Goal: Task Accomplishment & Management: Use online tool/utility

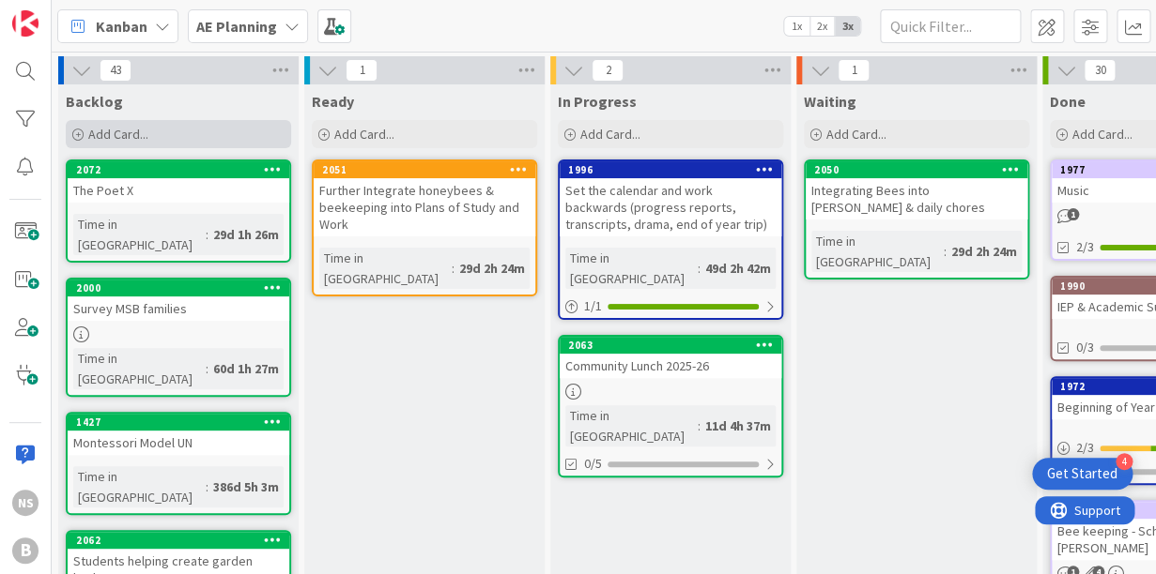
click at [119, 140] on span "Add Card..." at bounding box center [118, 134] width 60 height 17
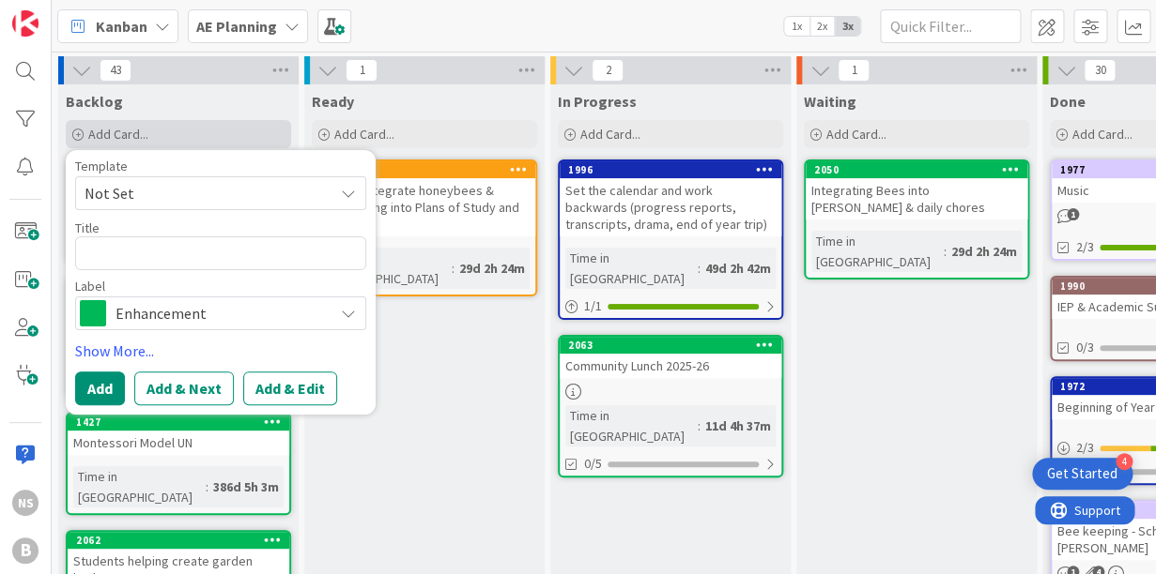
type textarea "x"
type textarea "A"
type textarea "x"
type textarea "AE"
type textarea "x"
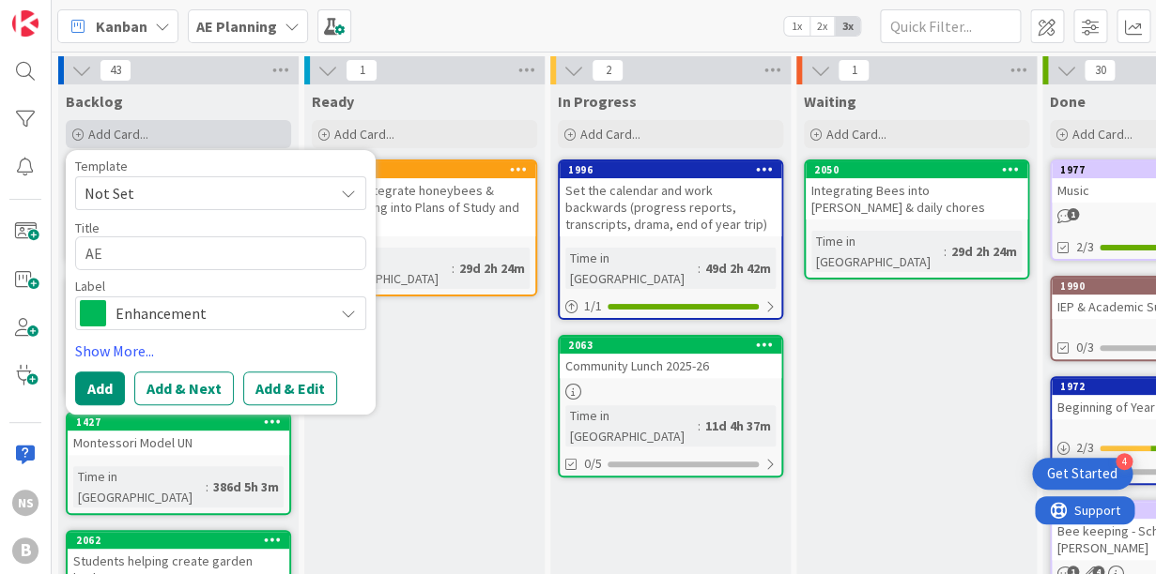
type textarea "AE"
type textarea "x"
type textarea "AE B"
type textarea "x"
type textarea "AE Bi"
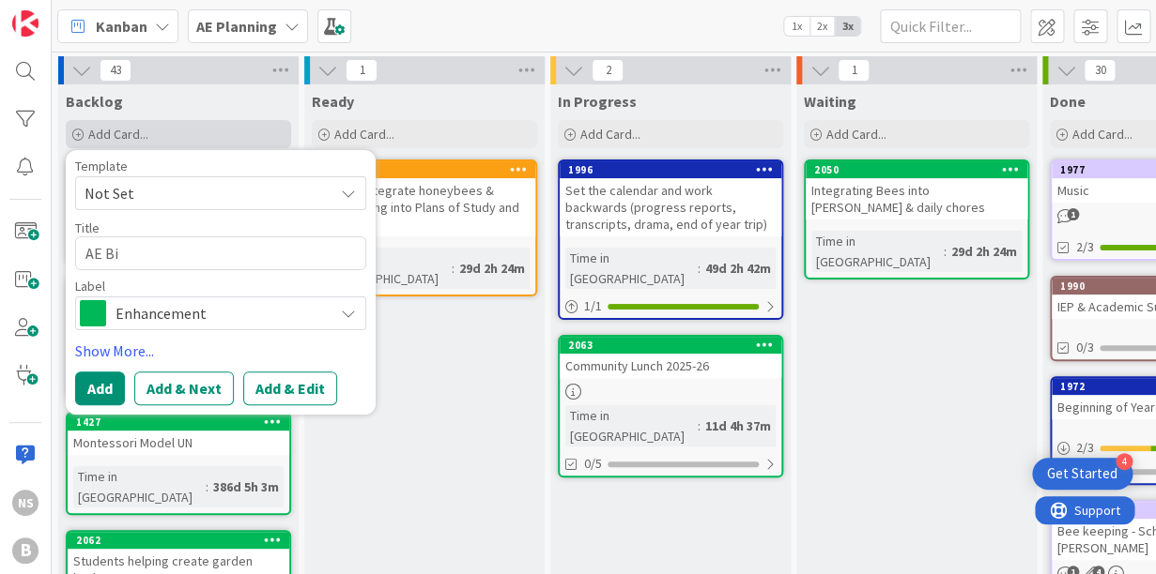
type textarea "x"
type textarea "AE Bir"
type textarea "x"
type textarea "[PERSON_NAME]"
type textarea "x"
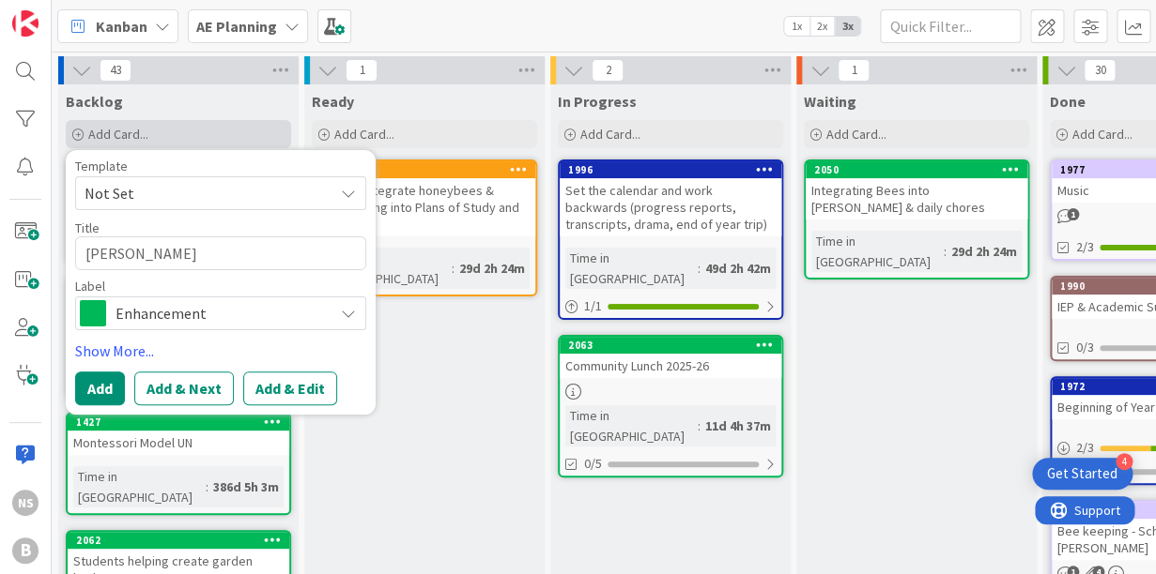
type textarea "AE Birth"
type textarea "x"
type textarea "AE Birthd"
type textarea "x"
type textarea "AE Birthda"
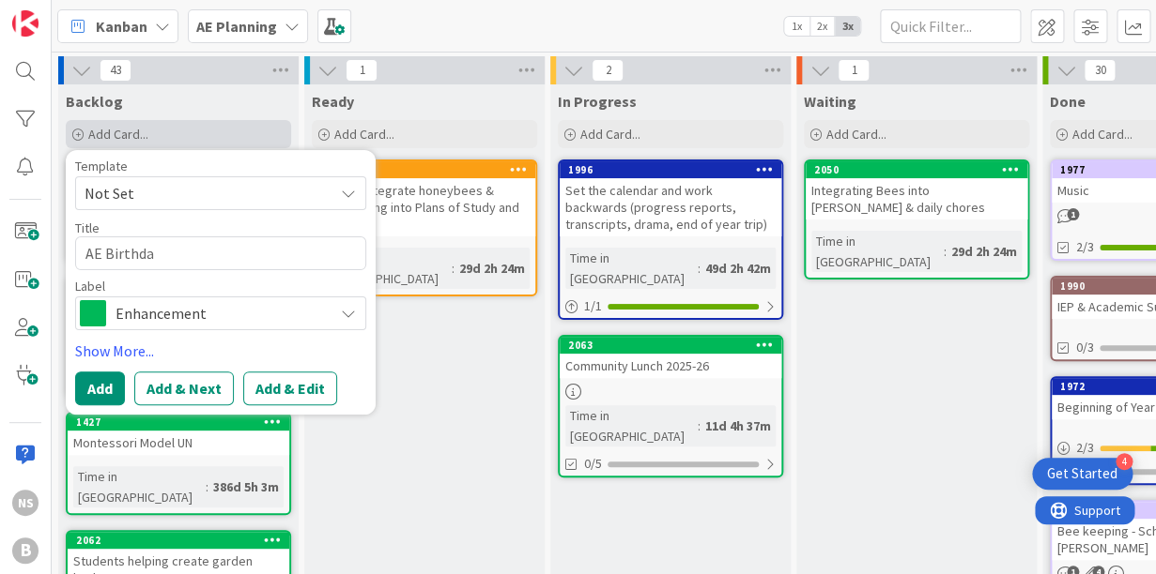
type textarea "x"
type textarea "AE Birthday"
type textarea "x"
type textarea "AE Birthdays"
type textarea "x"
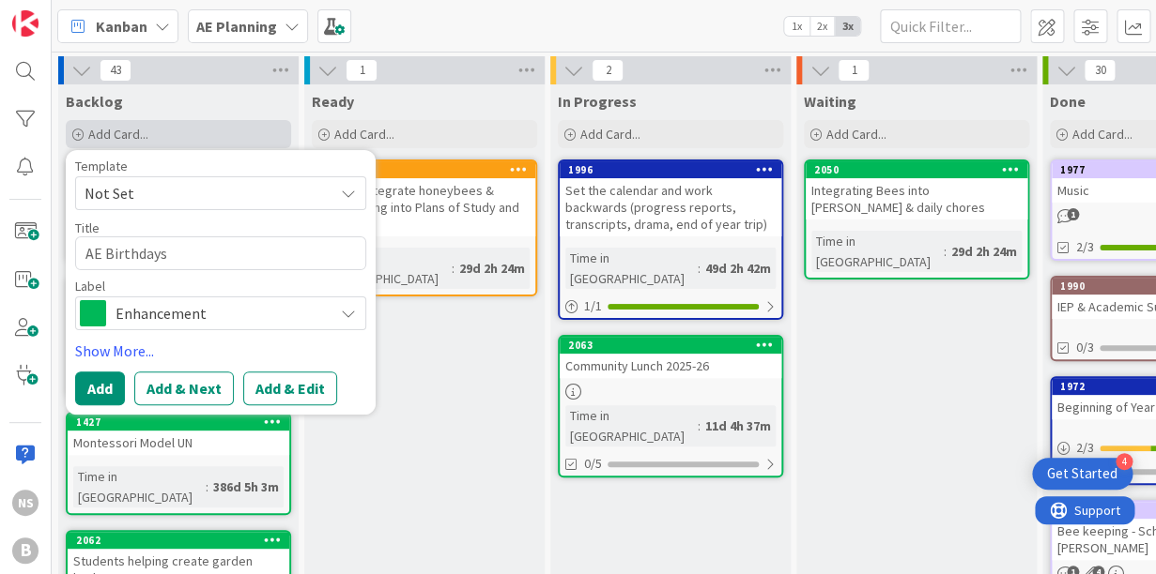
type textarea "AE Birthdays"
type textarea "x"
type textarea "AE Birthdays o"
type textarea "x"
type textarea "AE Birthdays on"
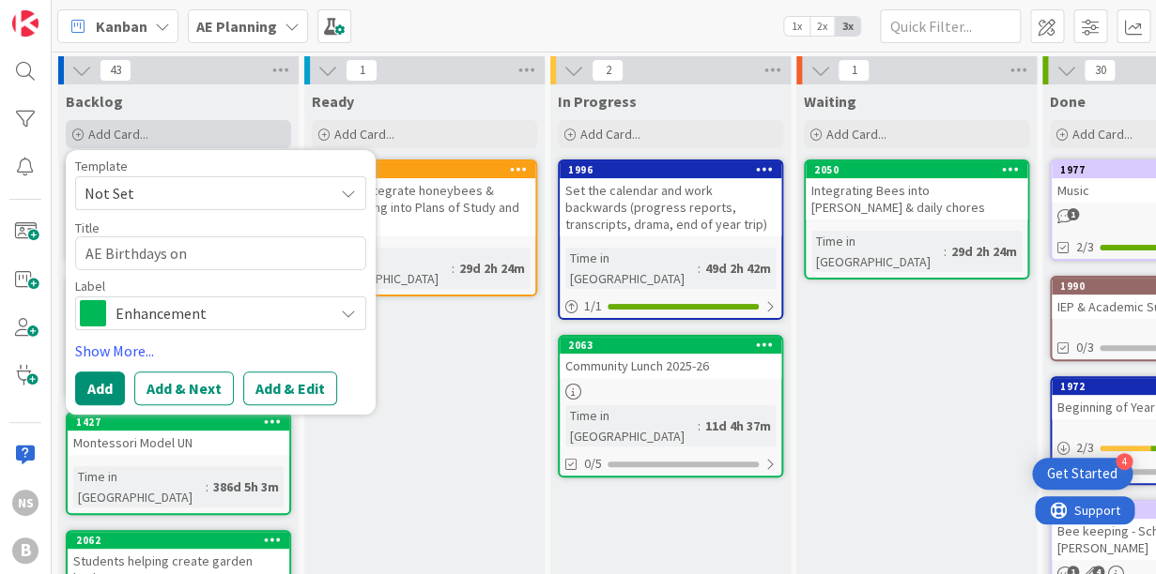
type textarea "x"
type textarea "AE Birthdays ont"
type textarea "x"
type textarea "AE Birthdays onto"
type textarea "x"
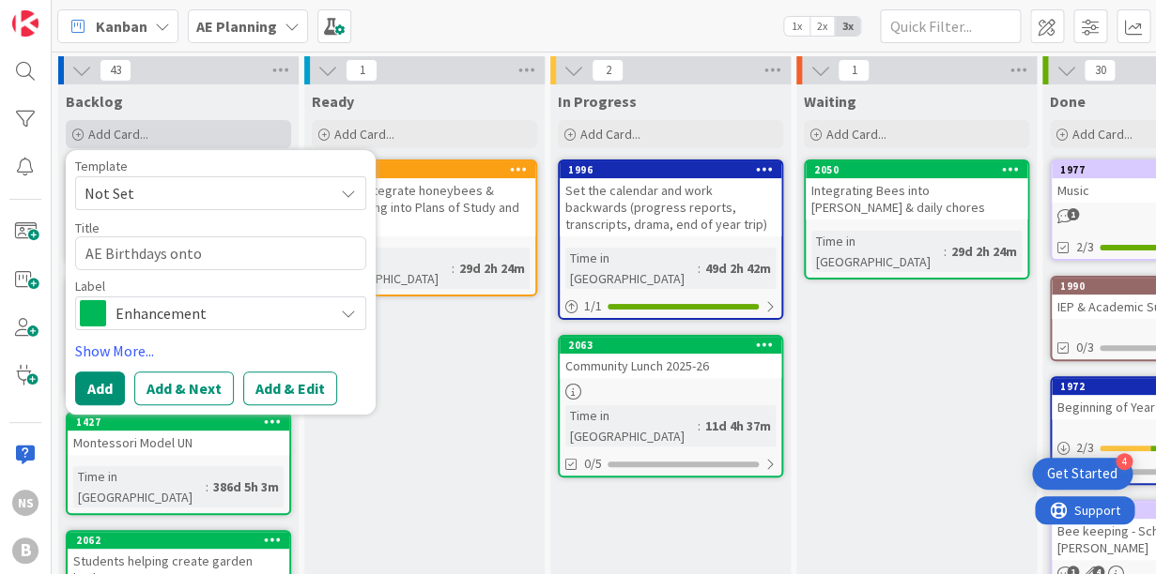
type textarea "AE Birthdays onto"
type textarea "x"
type textarea "AE Birthdays onto G"
type textarea "x"
type textarea "AE Birthdays onto Go"
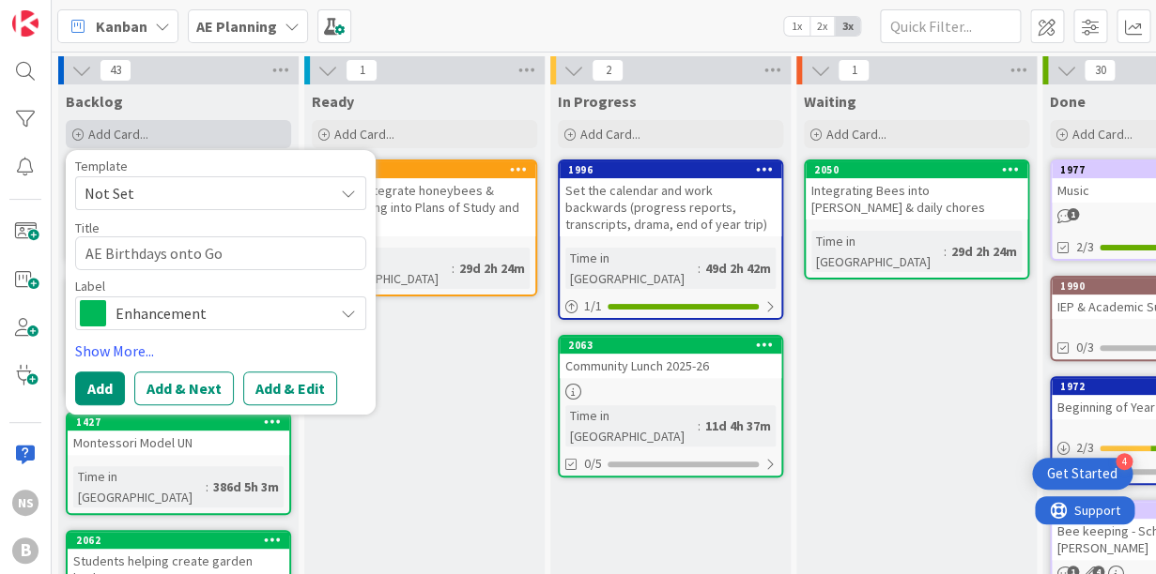
type textarea "x"
type textarea "AE Birthdays onto Goo"
type textarea "x"
type textarea "AE Birthdays onto Goog"
type textarea "x"
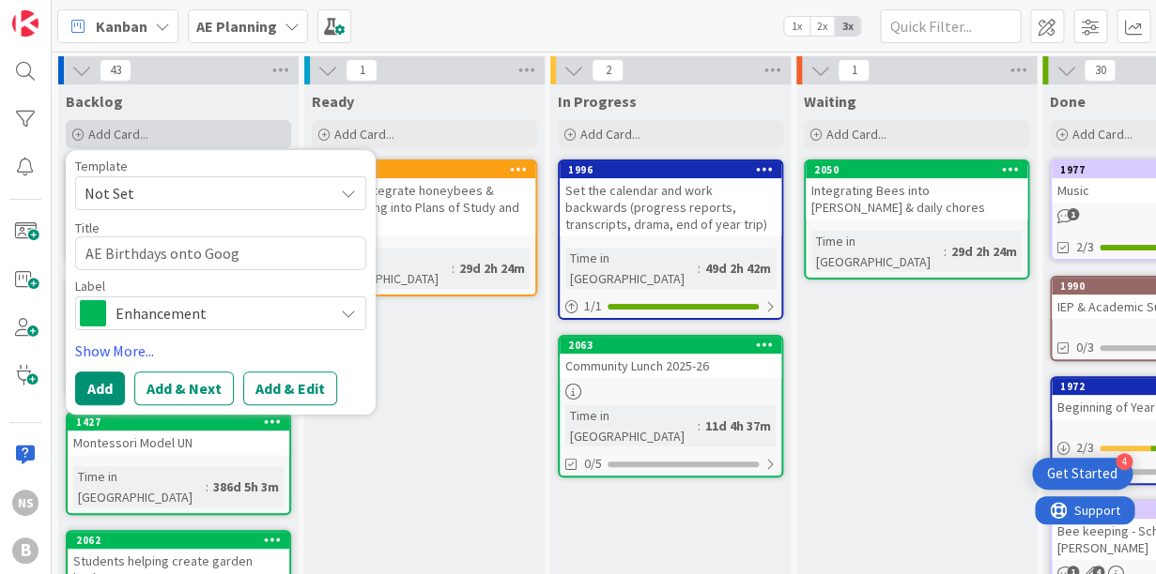
type textarea "AE Birthdays onto Googl"
type textarea "x"
type textarea "AE Birthdays onto Google"
type textarea "x"
type textarea "AE Birthdays onto Google"
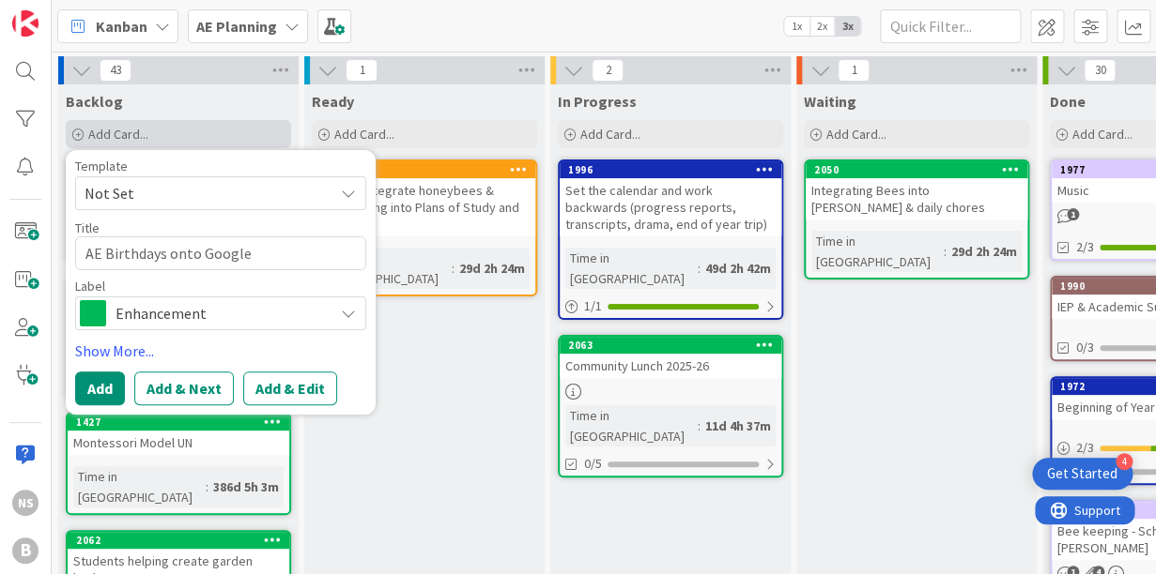
type textarea "x"
type textarea "AE Birthdays onto Google C"
type textarea "x"
type textarea "AE Birthdays onto Google Ca"
type textarea "x"
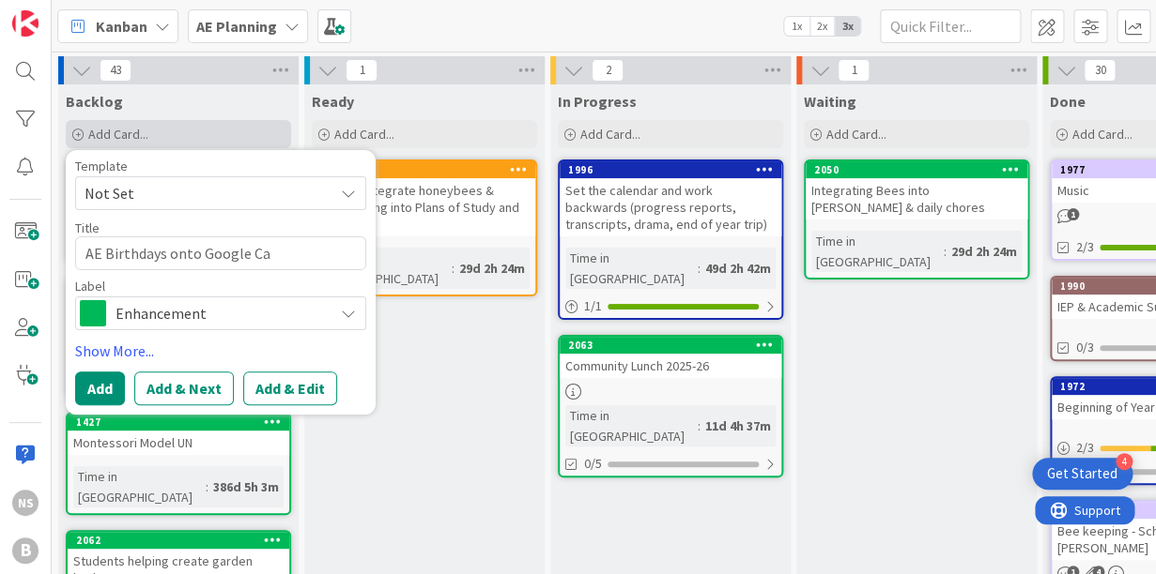
type textarea "AE Birthdays onto Google Cal"
type textarea "x"
type textarea "AE Birthdays onto Google Cale"
type textarea "x"
type textarea "AE Birthdays onto Google Calen"
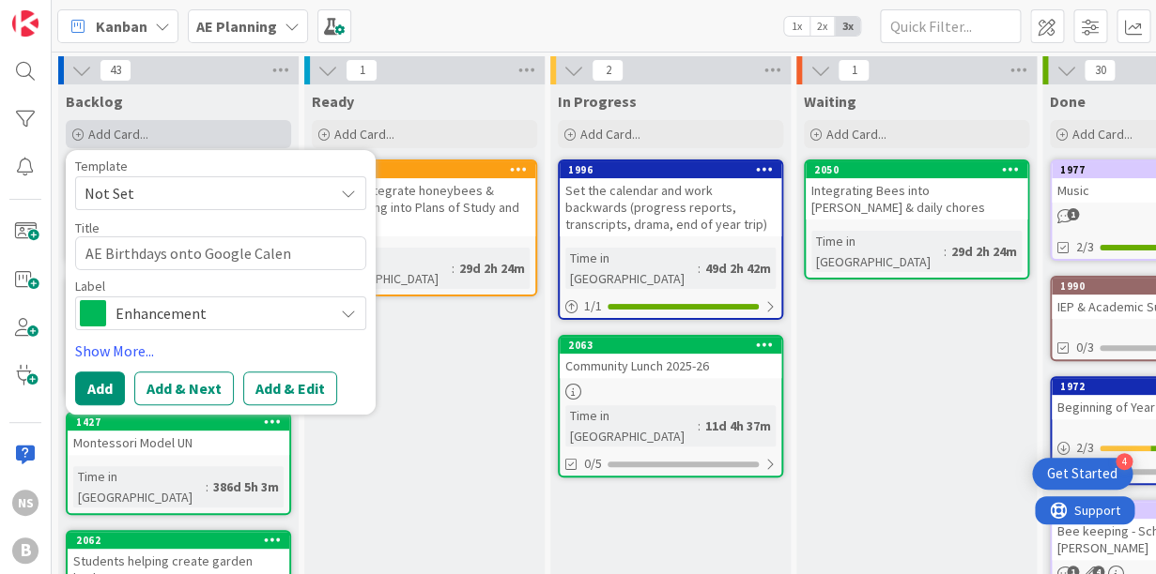
type textarea "x"
type textarea "AE Birthdays onto Google Calend"
type textarea "x"
type textarea "AE Birthdays onto Google Calenda"
type textarea "x"
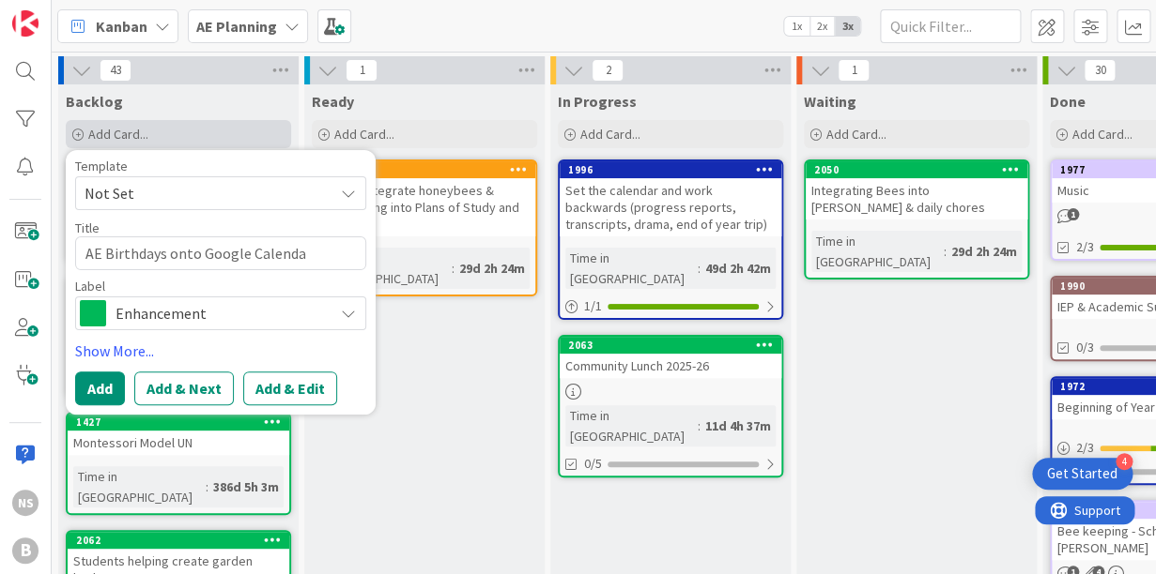
type textarea "AE Birthdays onto Google Calendar"
click at [202, 258] on textarea "AE Birthdays onto Google Calendar" at bounding box center [220, 254] width 291 height 34
type textarea "x"
type textarea "AE Birthdays onto AGoogle Calendar"
type textarea "x"
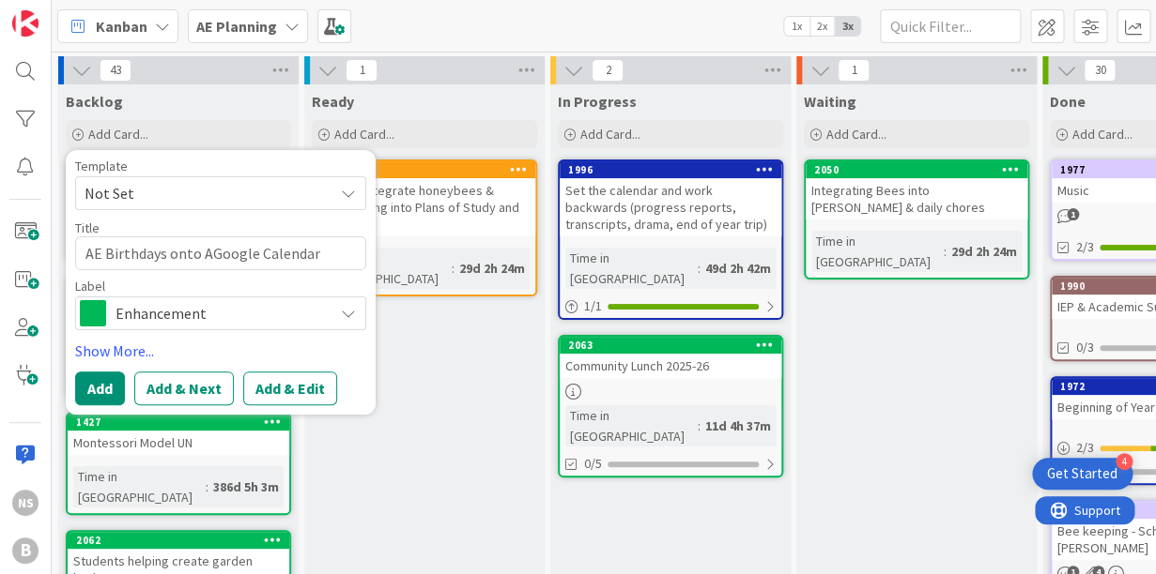
type textarea "AE Birthdays onto AEGoogle Calendar"
type textarea "x"
type textarea "AE Birthdays onto AE Google Calendar"
click at [106, 253] on textarea "AE Birthdays onto AE Google Calendar" at bounding box center [220, 254] width 291 height 34
type textarea "x"
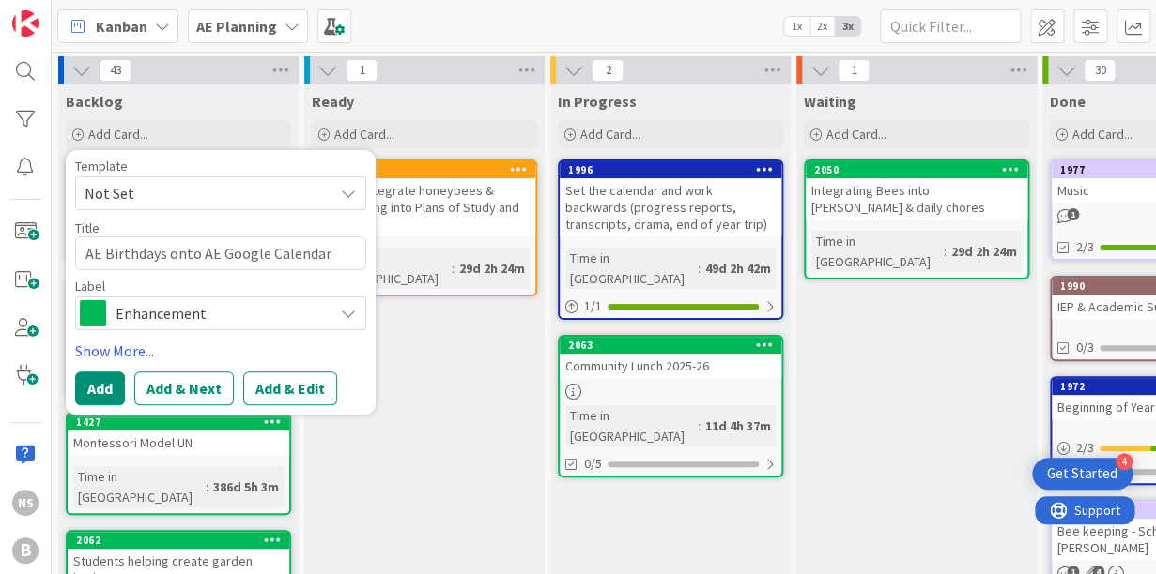
type textarea "AE SBirthdays onto AE Google Calendar"
type textarea "x"
type textarea "AE StBirthdays onto AE Google Calendar"
type textarea "x"
type textarea "AE StuBirthdays onto AE Google Calendar"
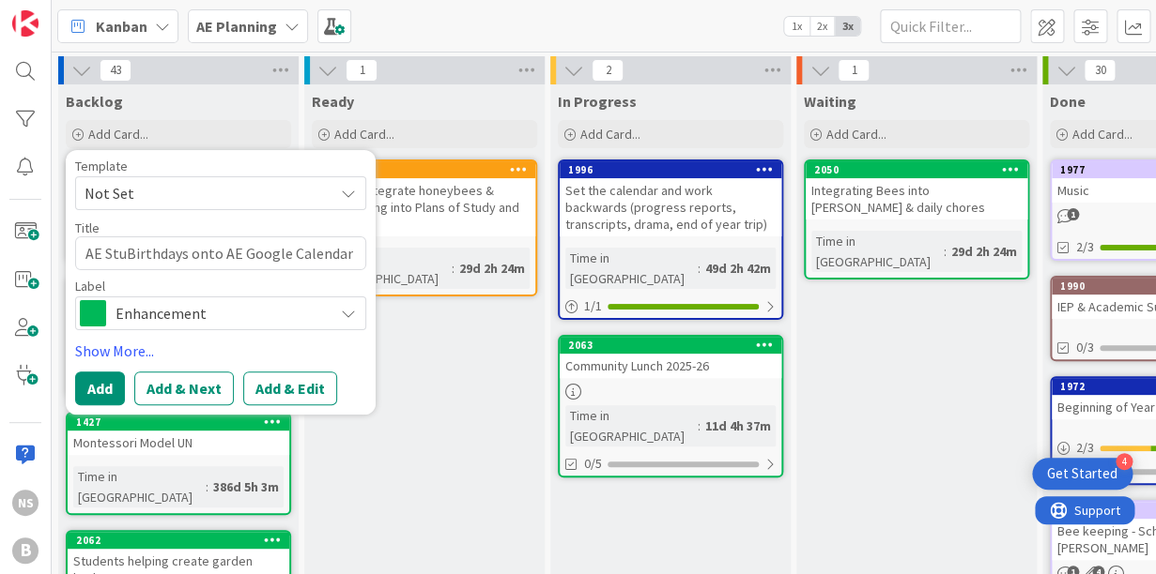
type textarea "x"
type textarea "AE StudBirthdays onto AE Google Calendar"
type textarea "x"
type textarea "AE StudeBirthdays onto AE Google Calendar"
type textarea "x"
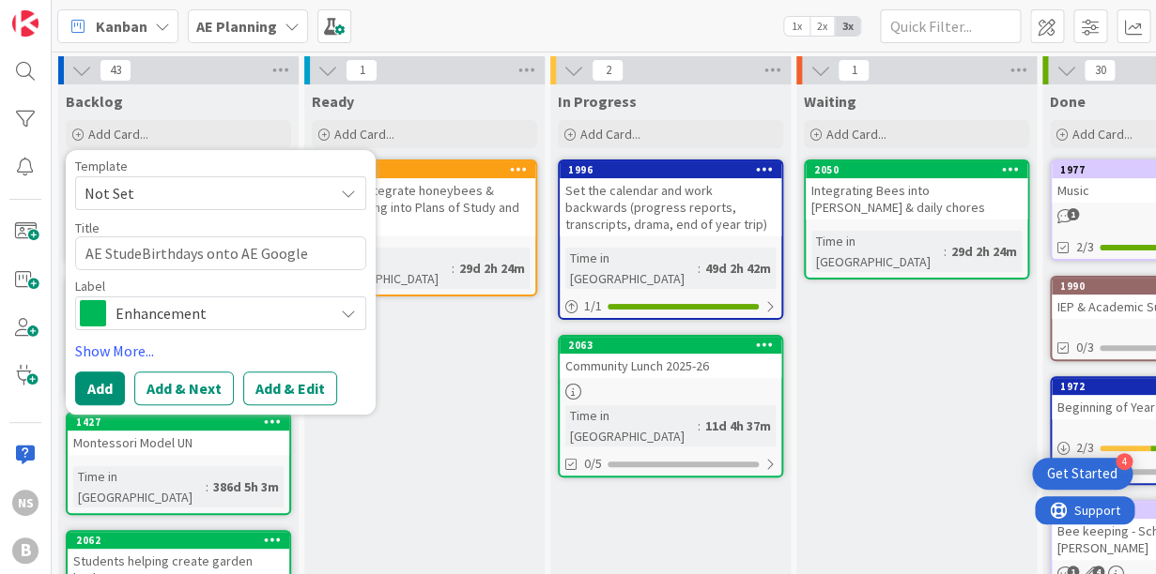
type textarea "AE StudenBirthdays onto AE Google Calendar"
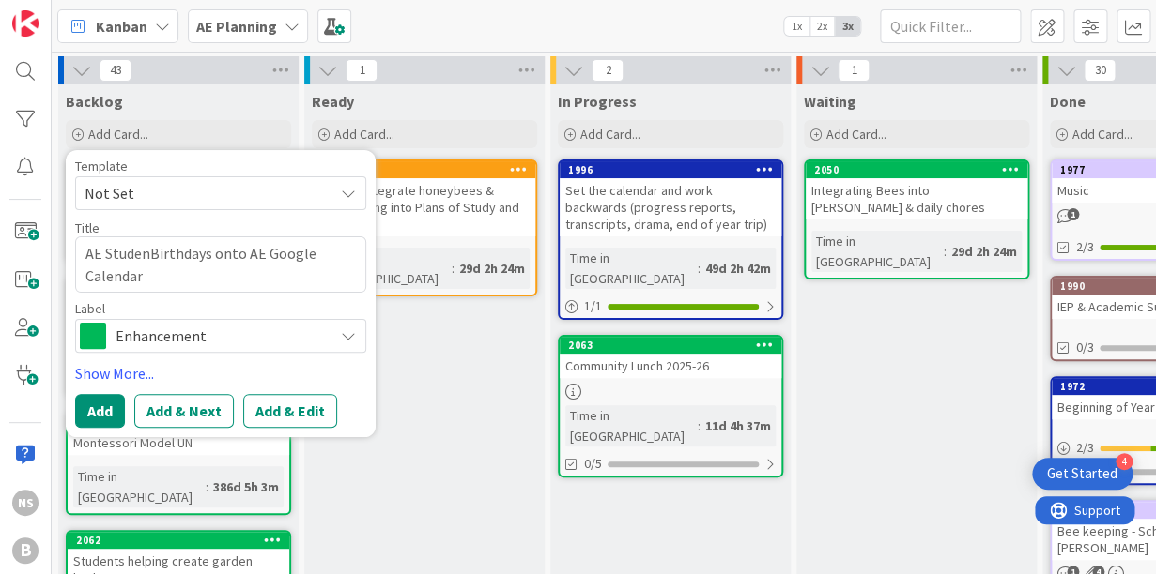
type textarea "x"
type textarea "AE StudentBirthdays onto AE Google Calendar"
type textarea "x"
type textarea "AE Student Birthdays onto AE Google Calendar"
click at [345, 344] on icon at bounding box center [348, 336] width 15 height 15
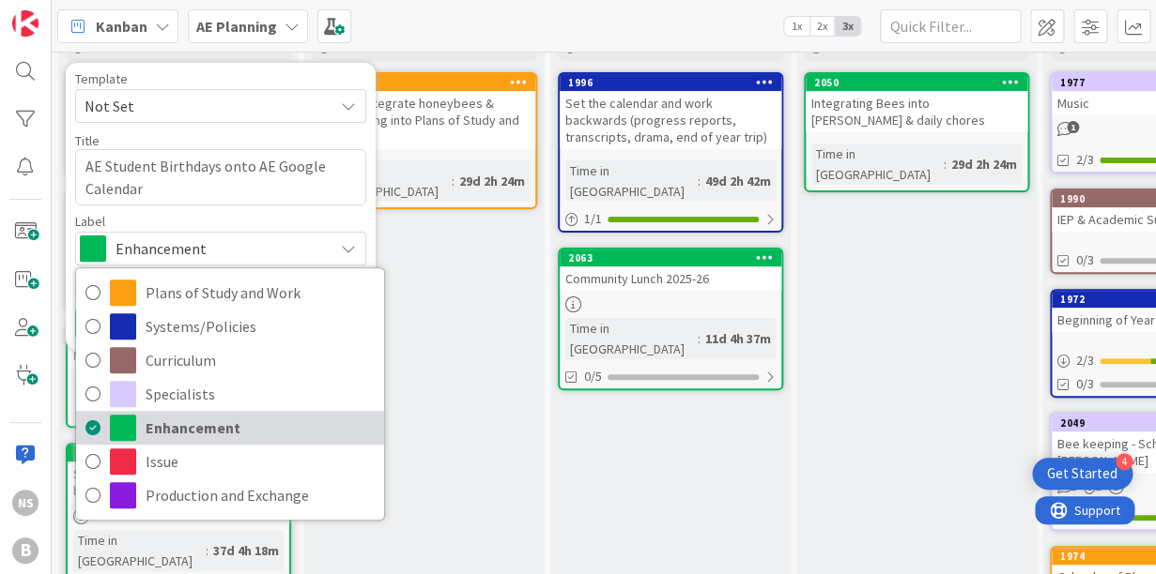
scroll to position [94, 0]
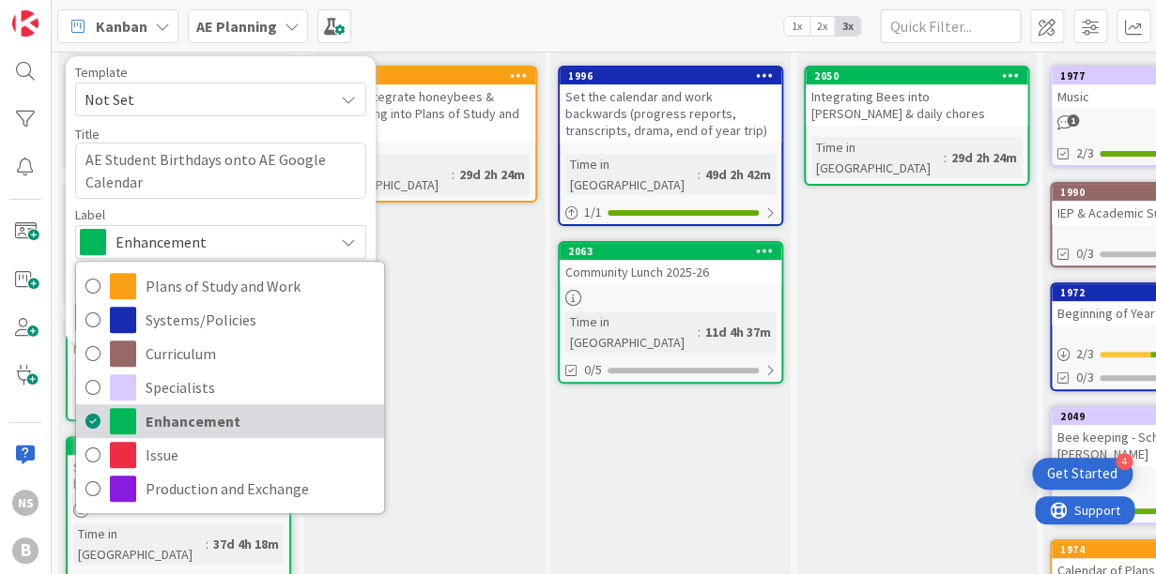
click at [219, 427] on span "Enhancement" at bounding box center [260, 421] width 229 height 28
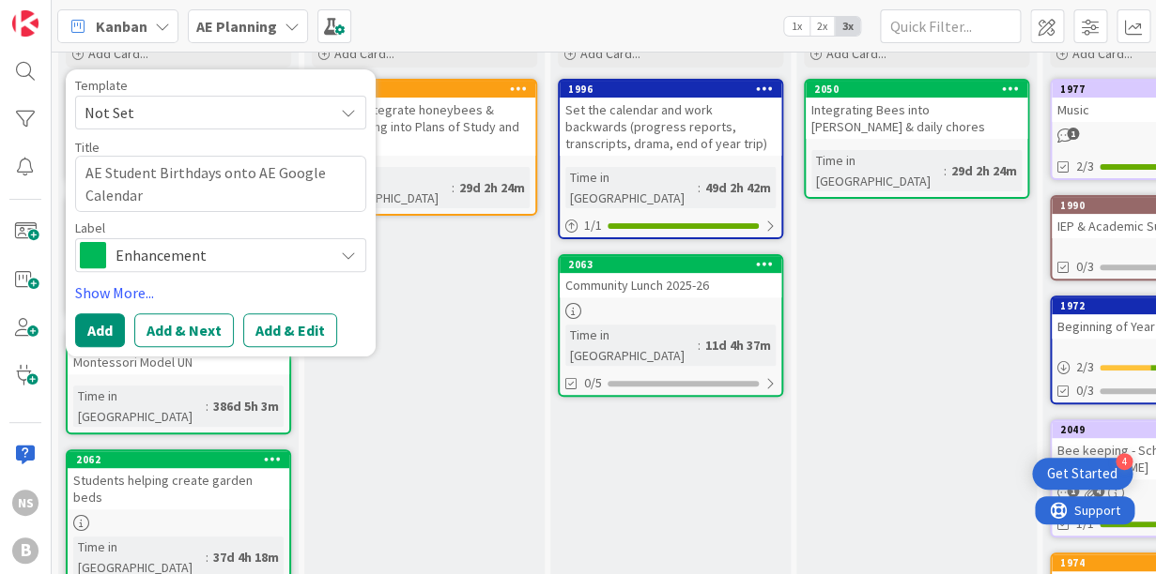
scroll to position [85, 0]
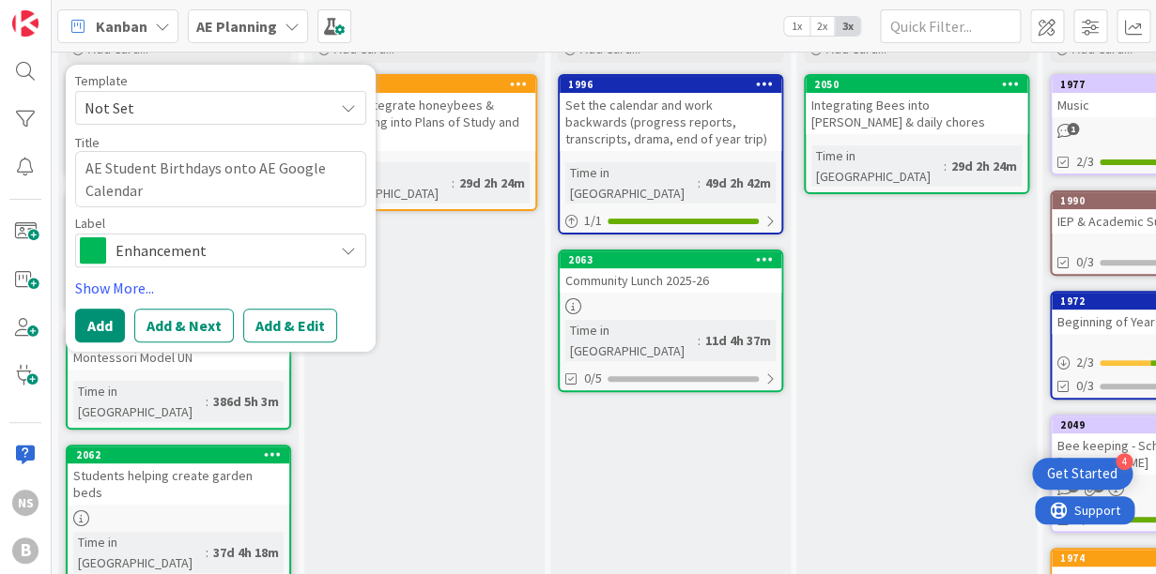
click at [348, 106] on icon at bounding box center [348, 107] width 15 height 15
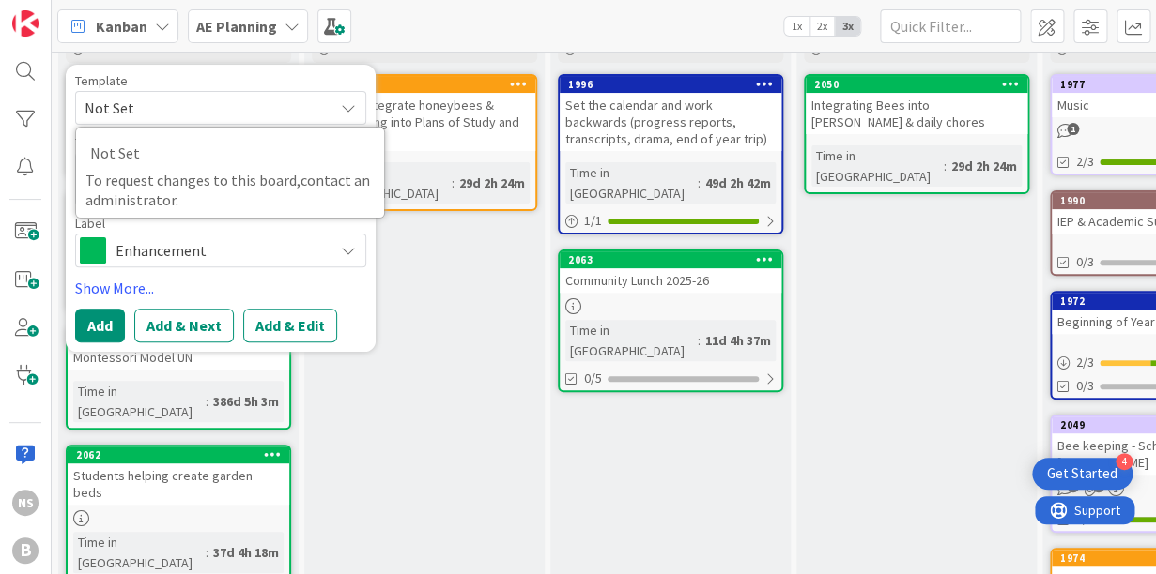
click at [348, 106] on icon at bounding box center [348, 107] width 15 height 15
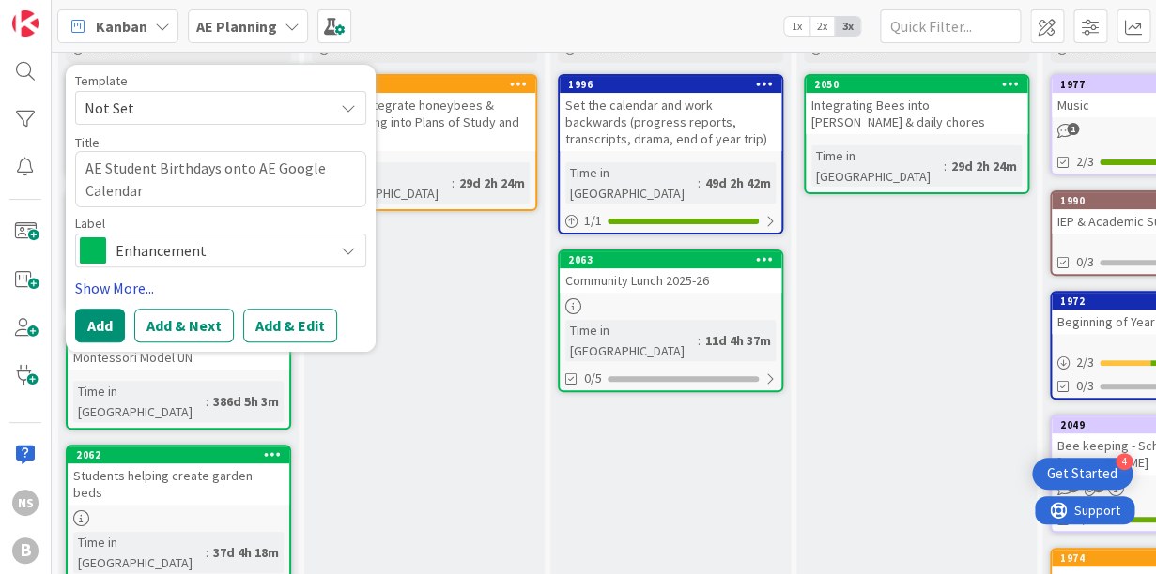
click at [121, 291] on link "Show More..." at bounding box center [220, 288] width 291 height 23
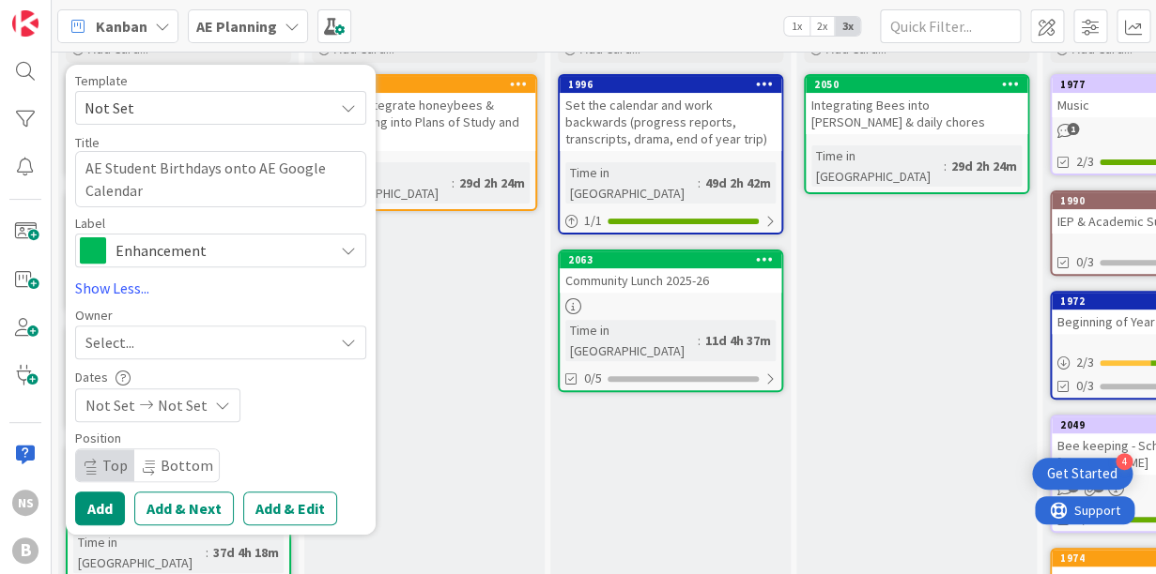
click at [353, 337] on icon at bounding box center [348, 342] width 15 height 15
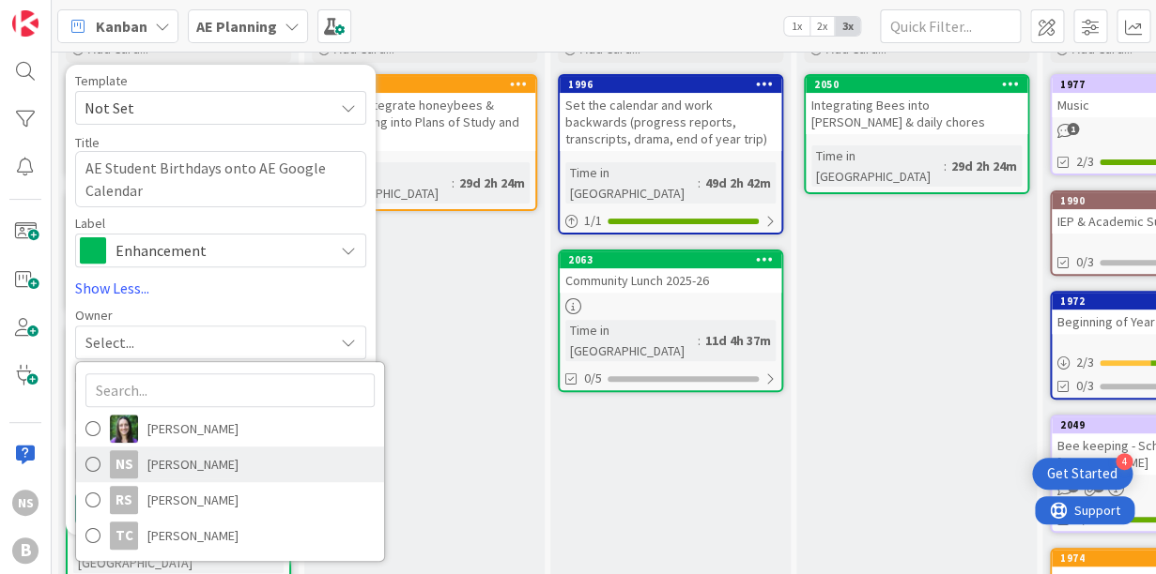
click at [187, 469] on span "[PERSON_NAME]" at bounding box center [192, 465] width 91 height 28
type textarea "x"
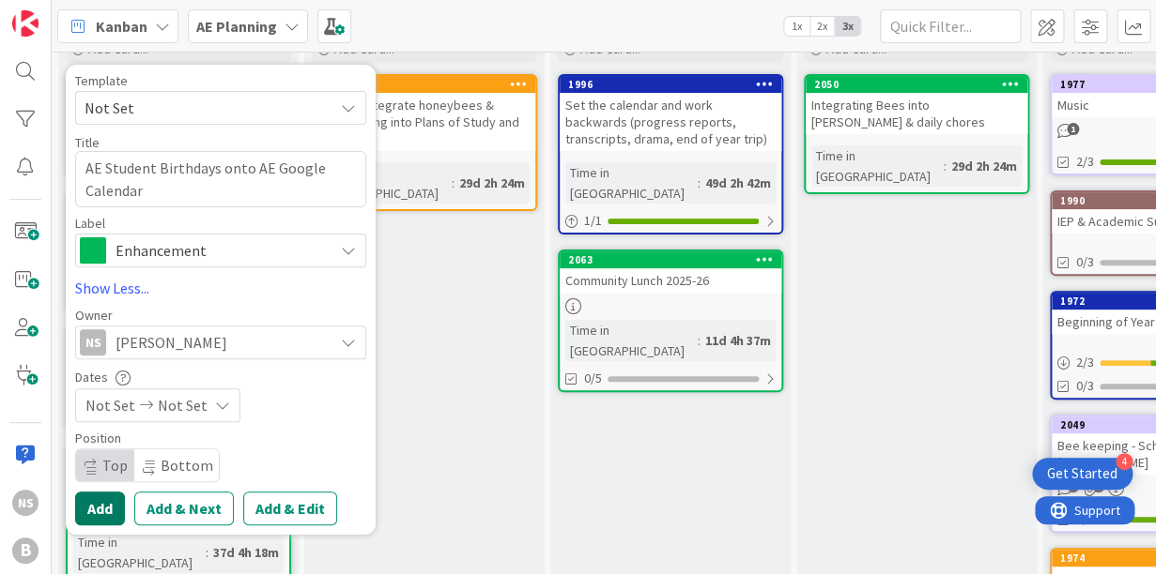
click at [94, 509] on button "Add" at bounding box center [100, 509] width 50 height 34
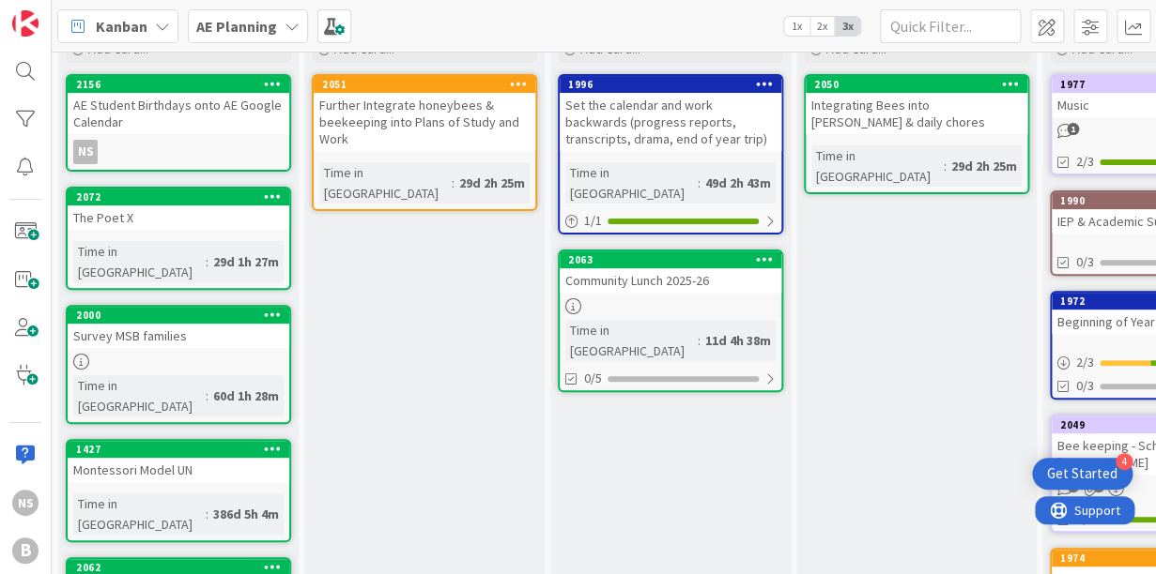
scroll to position [0, 0]
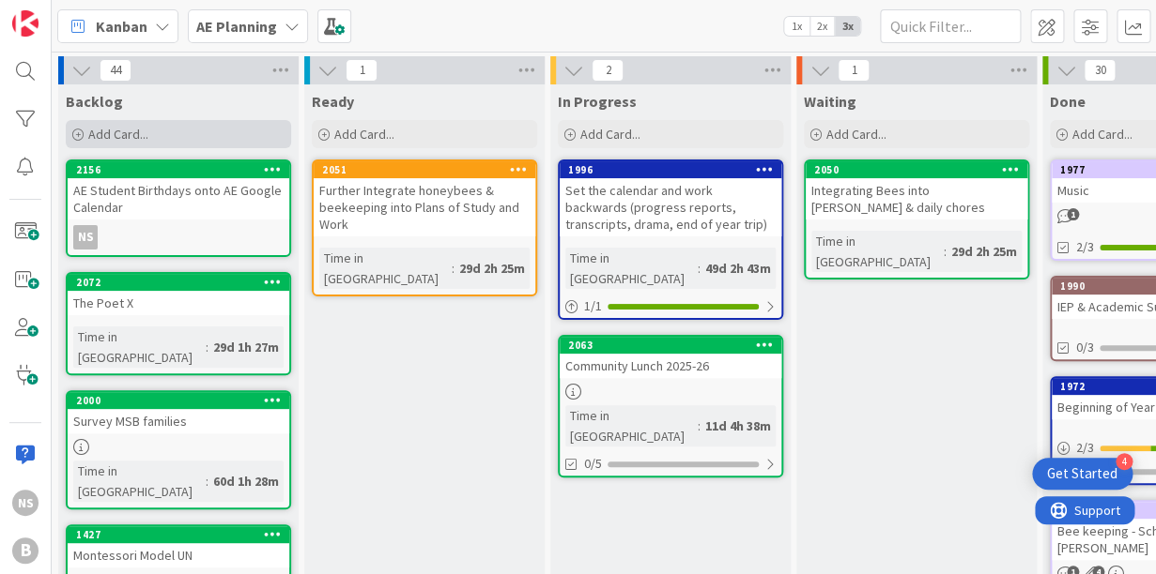
click at [104, 135] on span "Add Card..." at bounding box center [118, 134] width 60 height 17
